Goal: Check status: Check status

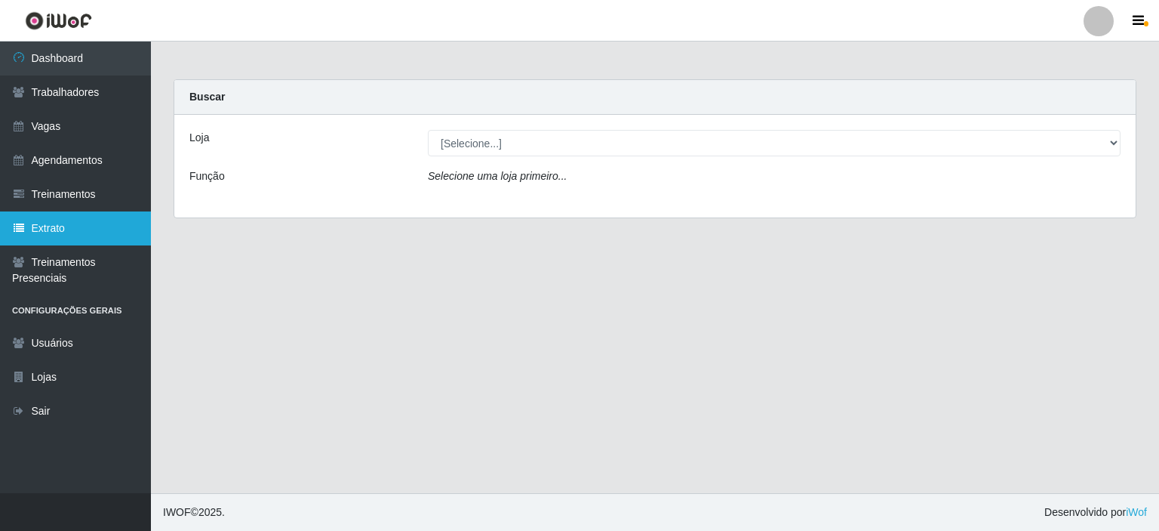
click at [88, 220] on link "Extrato" at bounding box center [75, 228] width 151 height 34
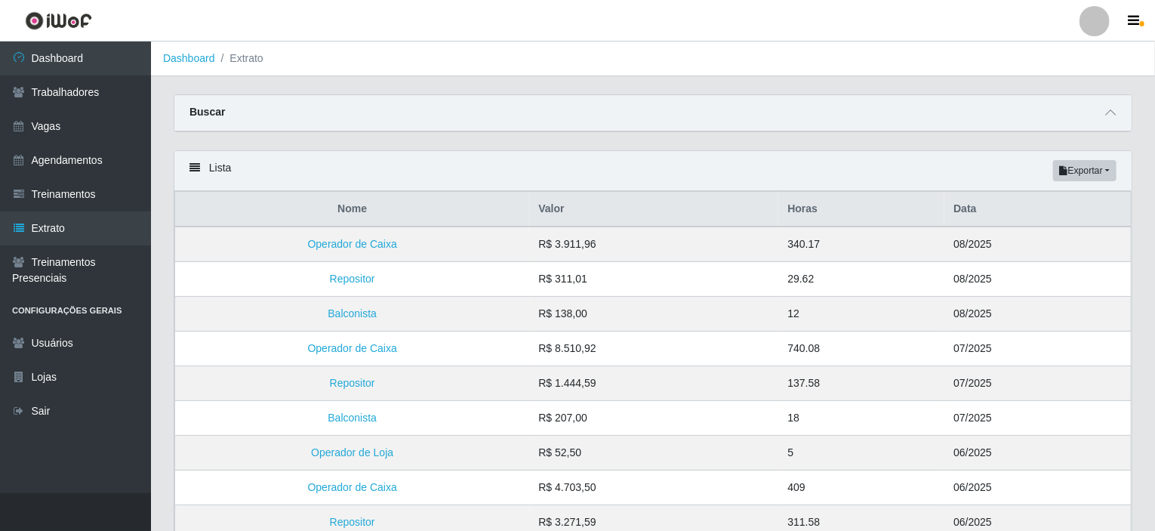
click at [1101, 114] on div "Buscar" at bounding box center [652, 113] width 957 height 36
click at [1108, 110] on icon at bounding box center [1110, 112] width 11 height 11
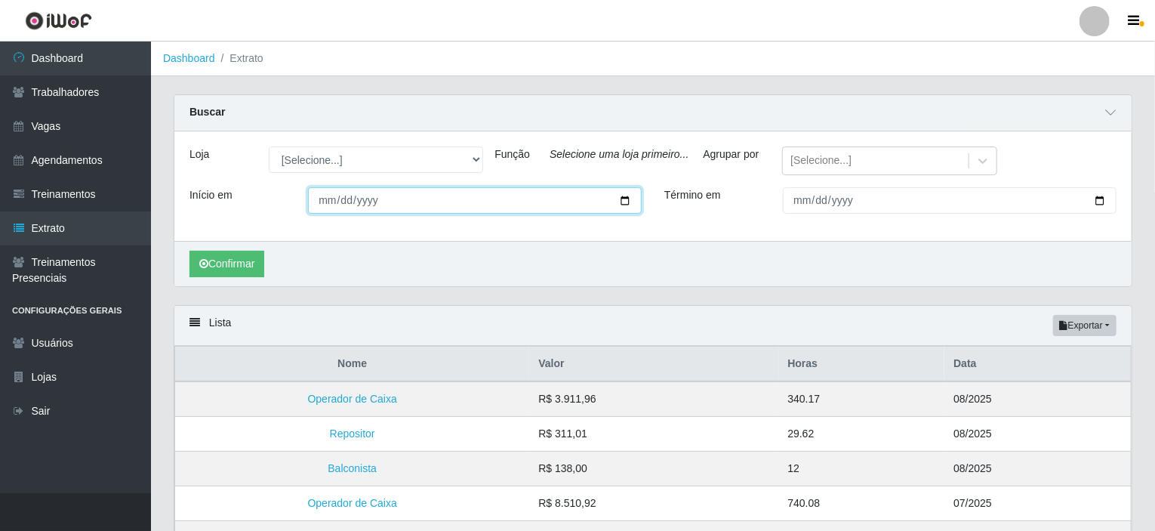
click at [475, 214] on input "Início em" at bounding box center [475, 200] width 334 height 26
type input "[DATE]"
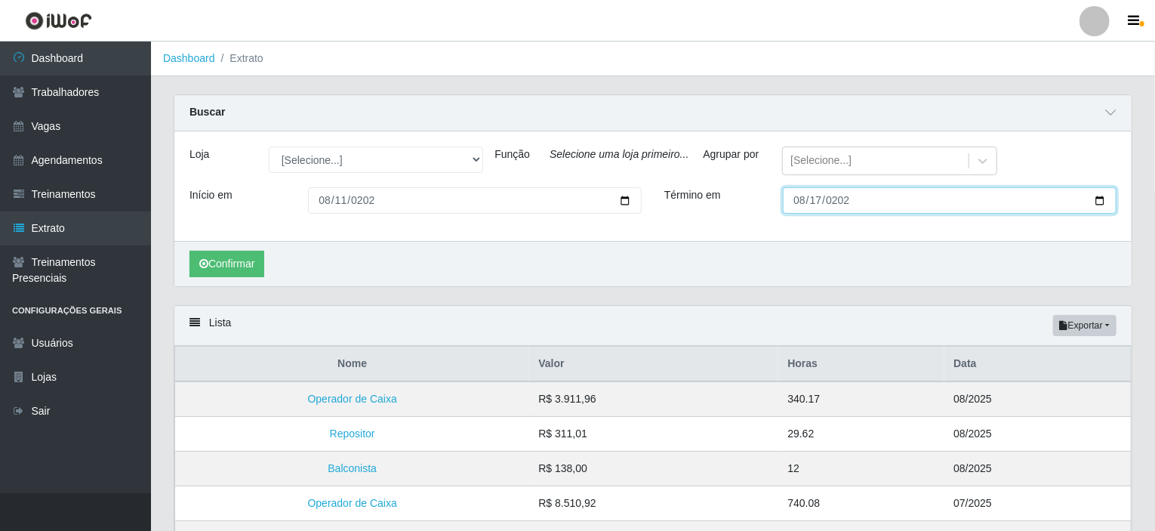
type input "[DATE]"
type input "0005-08-17"
type input "[DATE]"
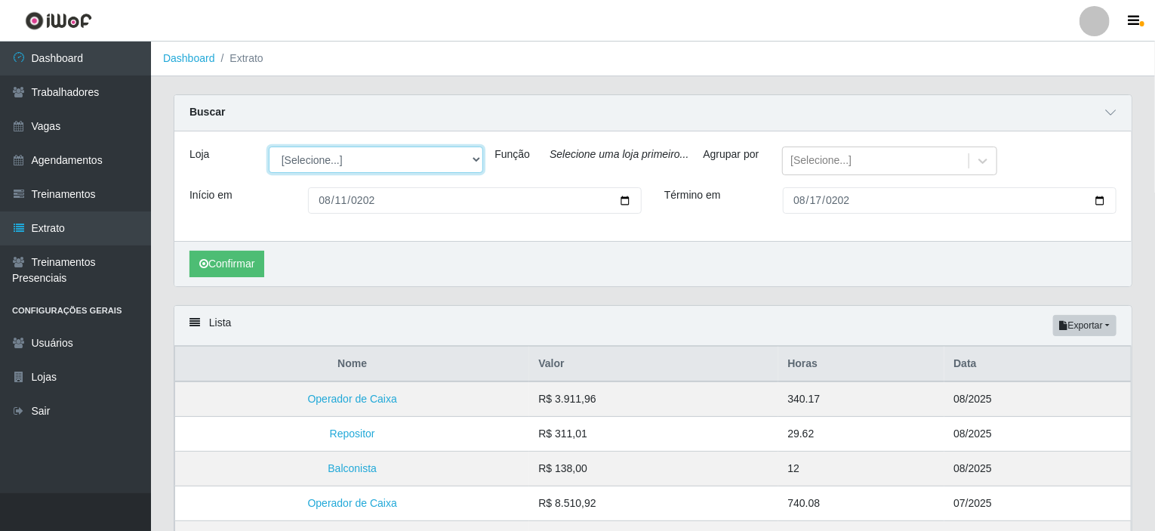
click at [353, 165] on select "[Selecione...] Rede Potiguar 4 - Extremoz Rede Potiguar 5 - Extremoz Rede Potig…" at bounding box center [376, 159] width 214 height 26
click at [269, 146] on select "[Selecione...] Rede Potiguar 4 - Extremoz Rede Potiguar 5 - Extremoz Rede Potig…" at bounding box center [376, 159] width 214 height 26
click at [377, 159] on select "[Selecione...] Rede Potiguar 4 - Extremoz Rede Potiguar 5 - Extremoz Rede Potig…" at bounding box center [376, 159] width 214 height 26
click at [269, 146] on select "[Selecione...] Rede Potiguar 4 - Extremoz Rede Potiguar 5 - Extremoz Rede Potig…" at bounding box center [376, 159] width 214 height 26
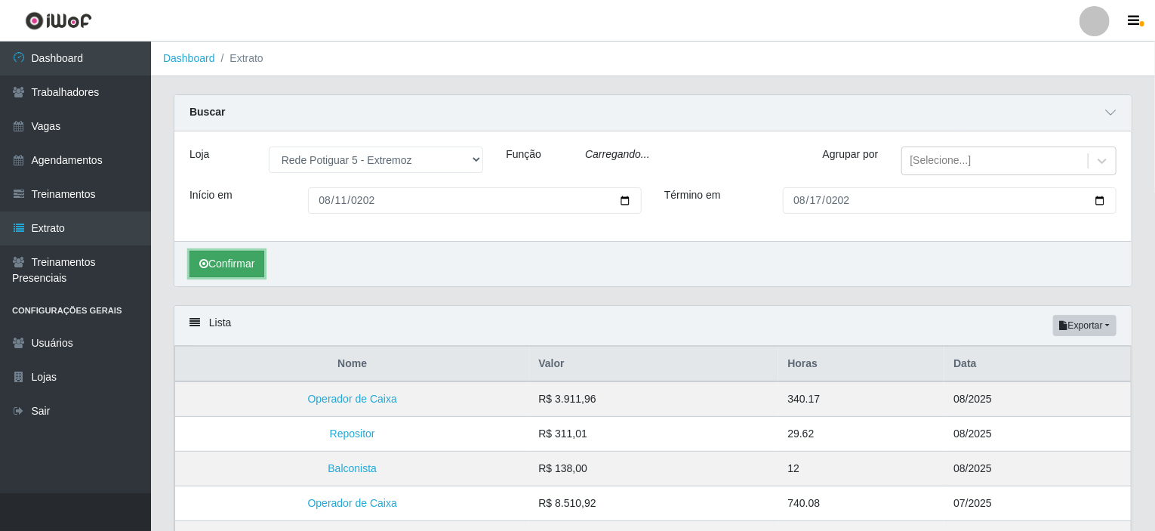
click at [226, 268] on button "Confirmar" at bounding box center [226, 264] width 75 height 26
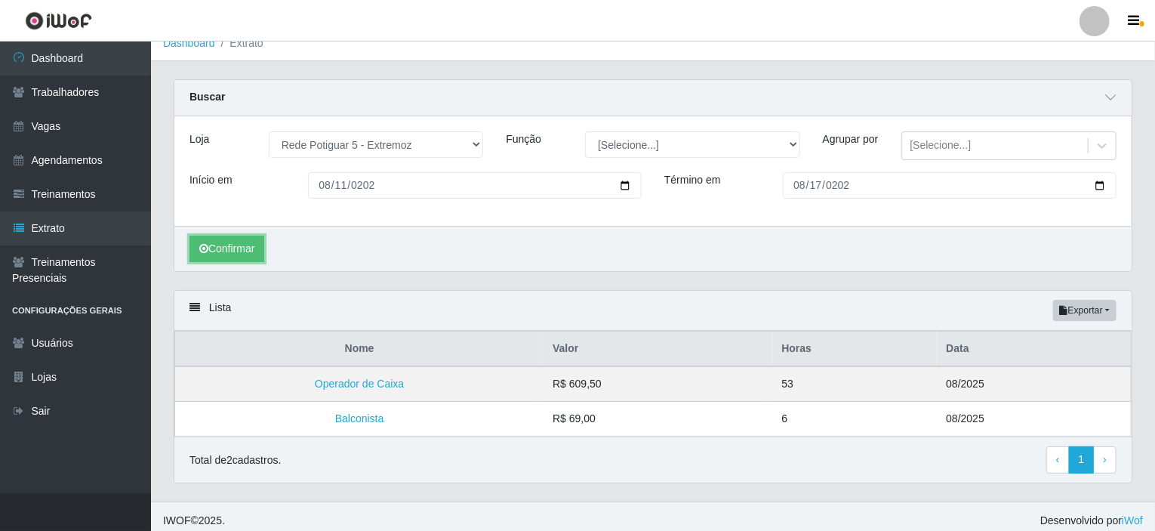
scroll to position [29, 0]
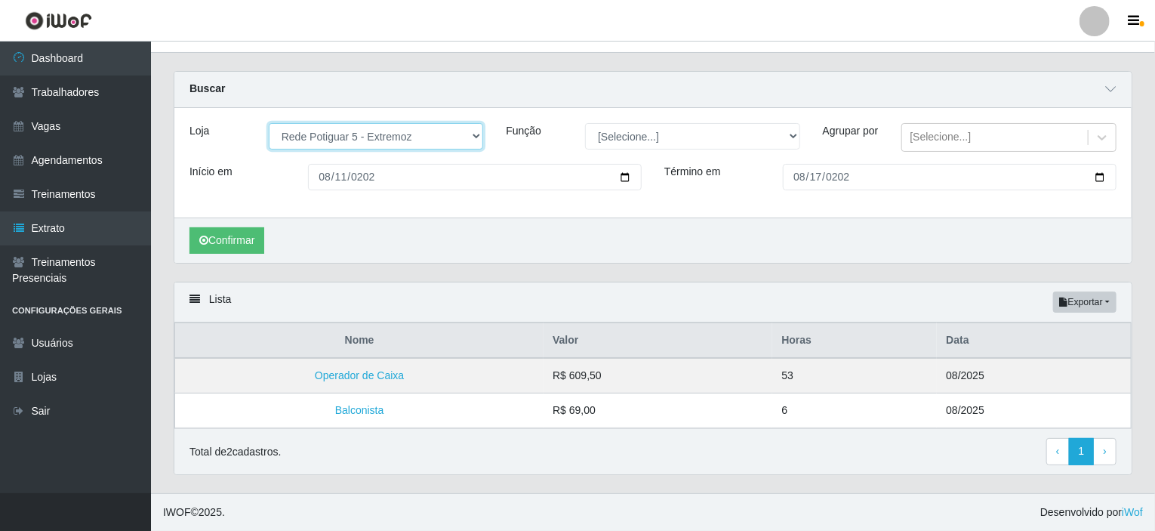
click at [356, 134] on select "[Selecione...] Rede Potiguar 4 - Extremoz Rede Potiguar 5 - Extremoz Rede Potig…" at bounding box center [376, 136] width 214 height 26
click at [269, 123] on select "[Selecione...] Rede Potiguar 4 - Extremoz Rede Potiguar 5 - Extremoz Rede Potig…" at bounding box center [376, 136] width 214 height 26
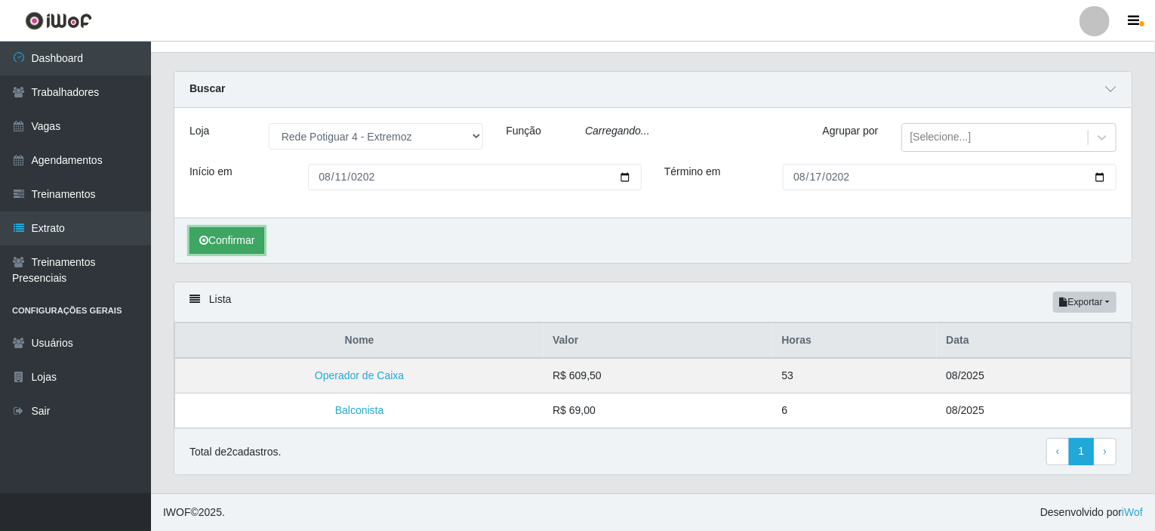
click at [263, 247] on button "Confirmar" at bounding box center [226, 240] width 75 height 26
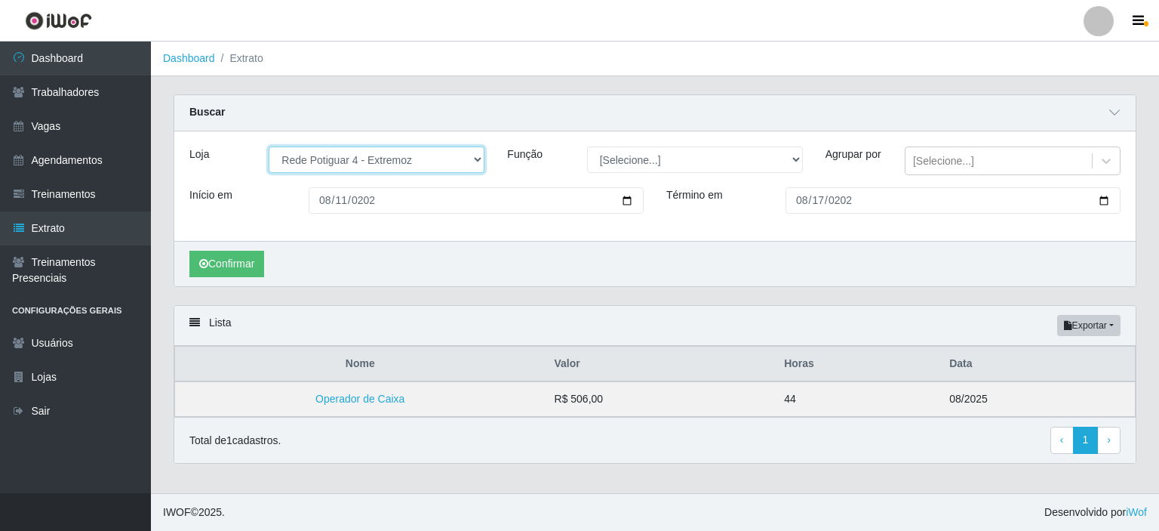
click at [375, 162] on select "[Selecione...] Rede Potiguar 4 - Extremoz Rede Potiguar 5 - Extremoz Rede Potig…" at bounding box center [377, 159] width 216 height 26
select select "80"
click at [269, 146] on select "[Selecione...] Rede Potiguar 4 - Extremoz Rede Potiguar 5 - Extremoz Rede Potig…" at bounding box center [377, 159] width 216 height 26
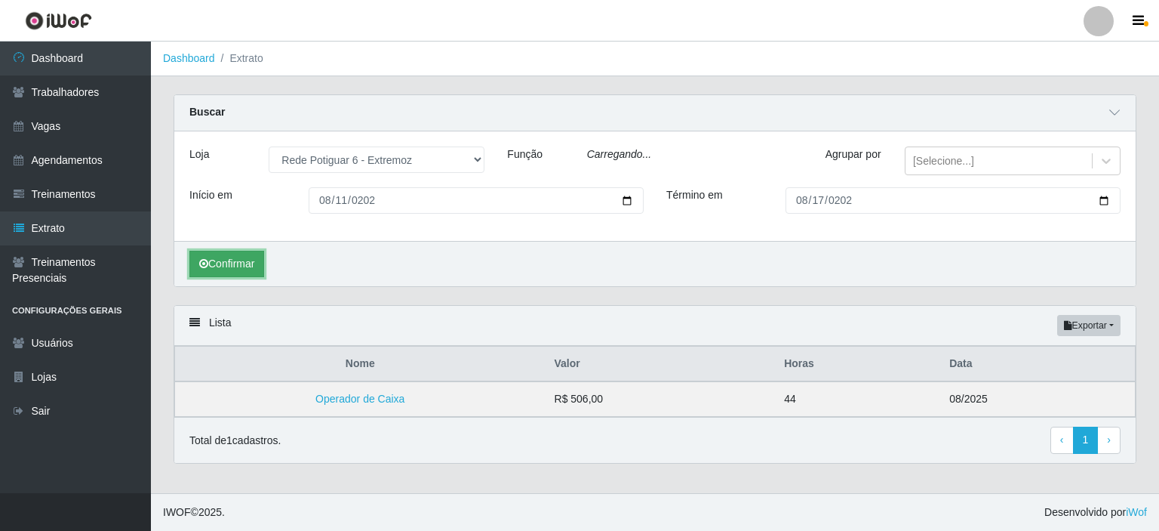
click at [223, 277] on button "Confirmar" at bounding box center [226, 264] width 75 height 26
